Goal: Navigation & Orientation: Find specific page/section

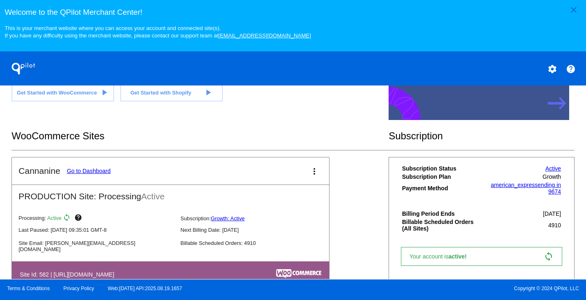
scroll to position [258, 0]
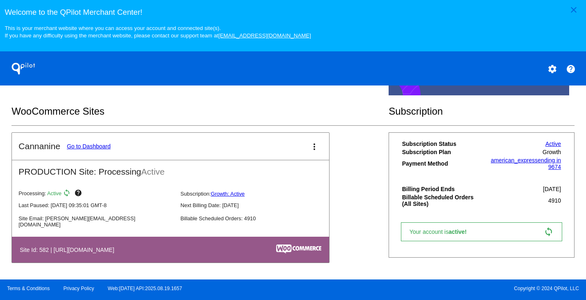
click at [96, 145] on link "Go to Dashboard" at bounding box center [89, 146] width 44 height 7
